Goal: Task Accomplishment & Management: Manage account settings

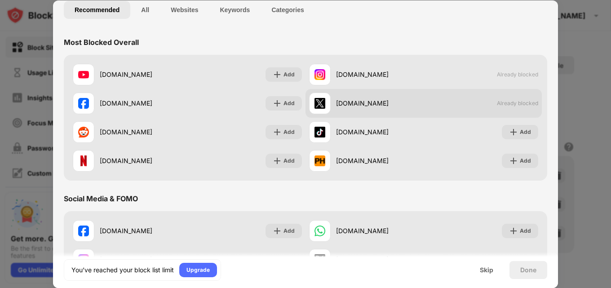
scroll to position [45, 0]
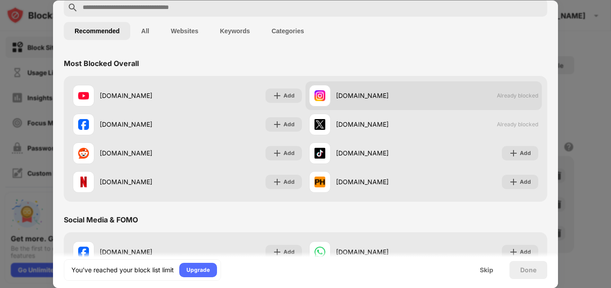
click at [359, 96] on div "[DOMAIN_NAME]" at bounding box center [380, 95] width 88 height 9
drag, startPoint x: 327, startPoint y: 97, endPoint x: 318, endPoint y: 94, distance: 9.4
click at [318, 94] on div "[DOMAIN_NAME]" at bounding box center [366, 96] width 115 height 22
click at [384, 96] on div "[DOMAIN_NAME]" at bounding box center [380, 95] width 88 height 9
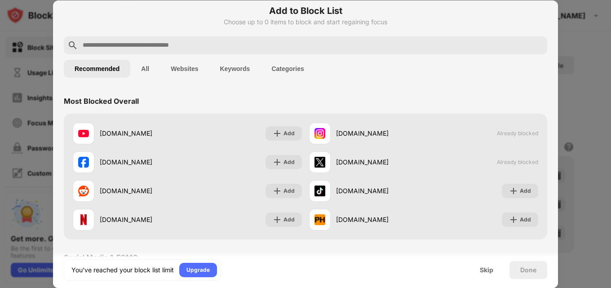
scroll to position [0, 0]
